Goal: Task Accomplishment & Management: Manage account settings

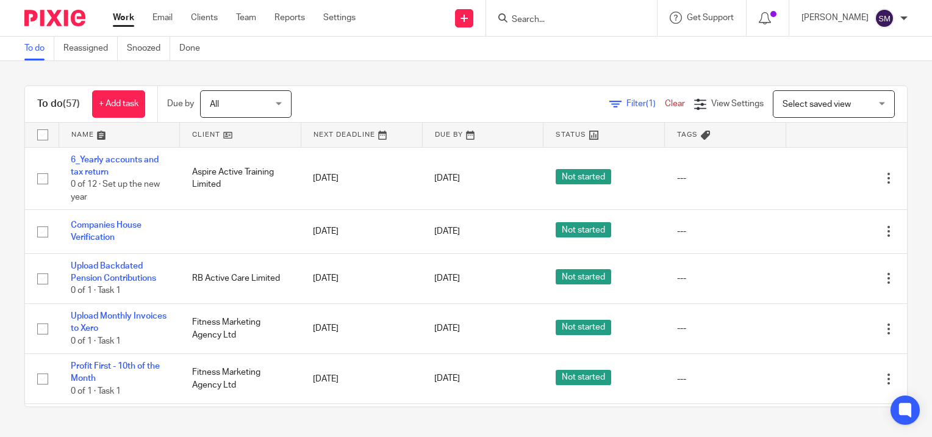
click at [544, 18] on input "Search" at bounding box center [566, 20] width 110 height 11
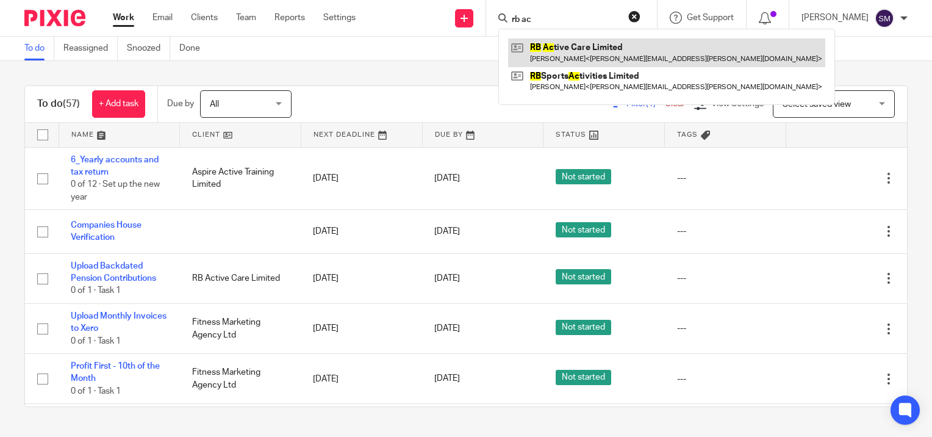
type input "rb ac"
click at [562, 52] on link at bounding box center [666, 52] width 317 height 28
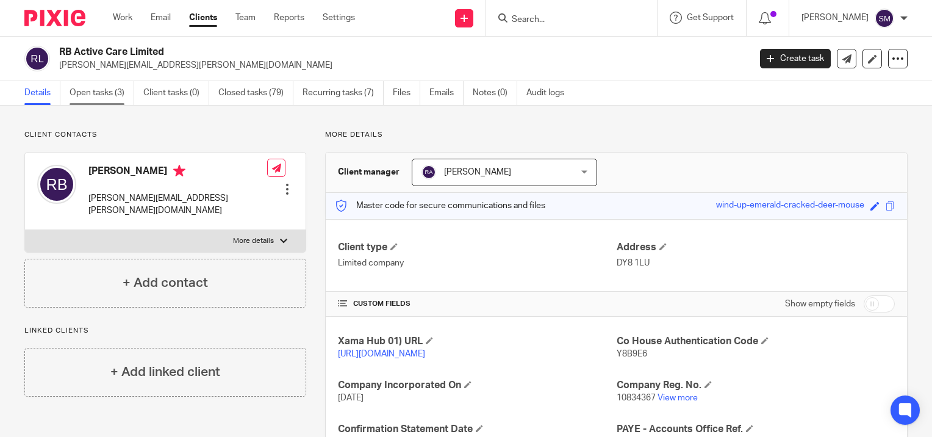
click at [118, 86] on link "Open tasks (3)" at bounding box center [102, 93] width 65 height 24
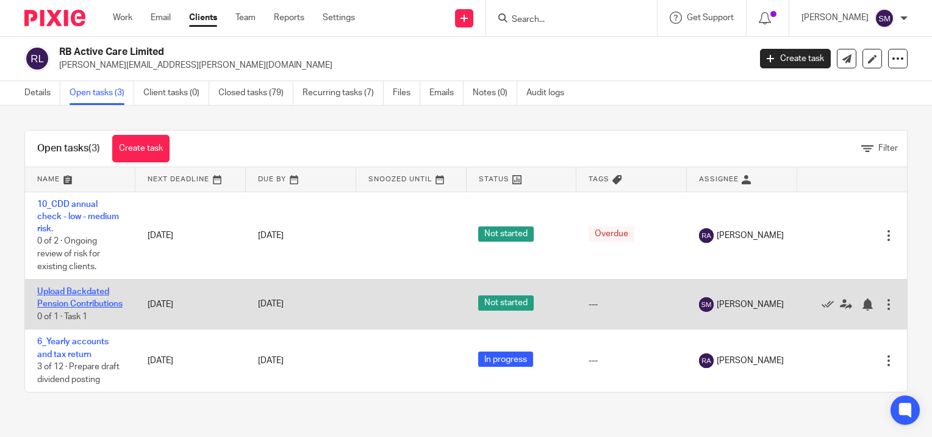
click at [66, 290] on link "Upload Backdated Pension Contributions" at bounding box center [79, 297] width 85 height 21
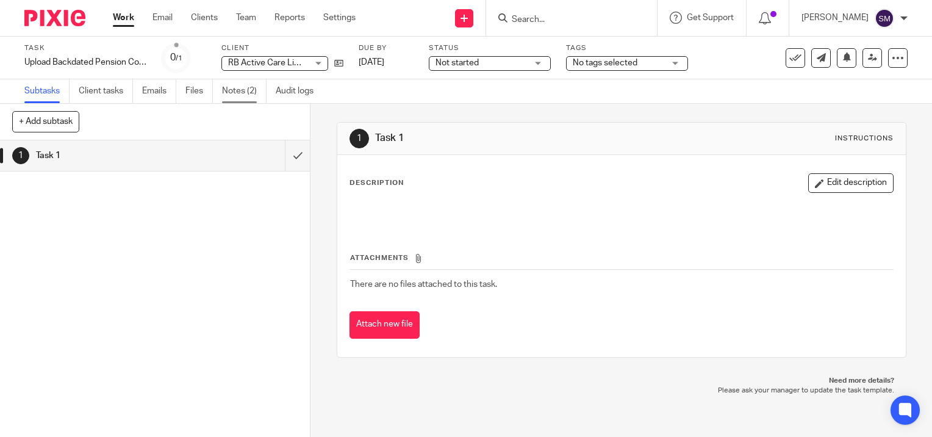
click at [235, 87] on link "Notes (2)" at bounding box center [244, 91] width 45 height 24
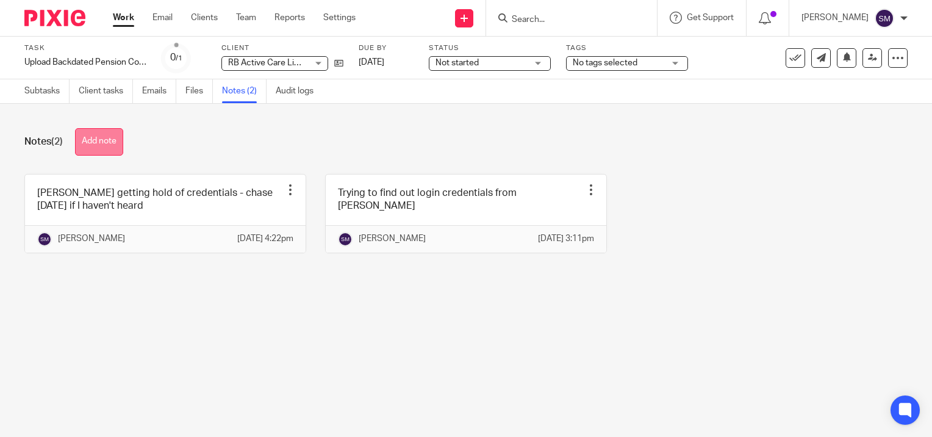
click at [96, 137] on button "Add note" at bounding box center [99, 141] width 48 height 27
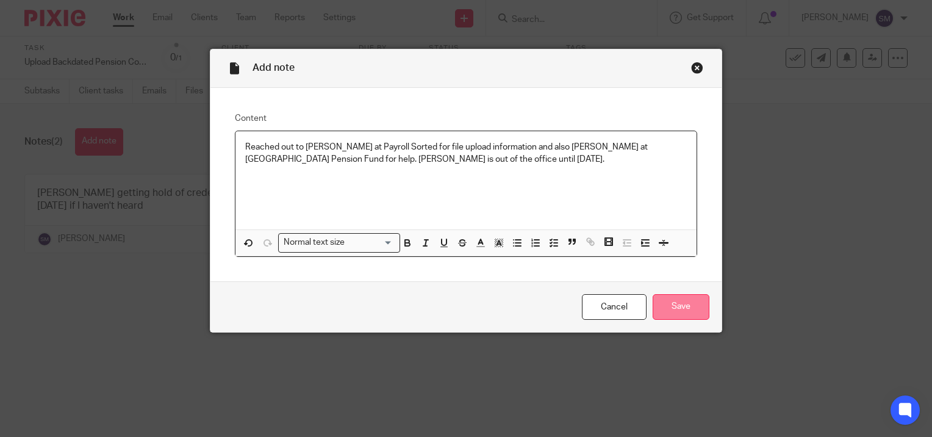
click at [676, 308] on input "Save" at bounding box center [681, 307] width 57 height 26
